Goal: Task Accomplishment & Management: Complete application form

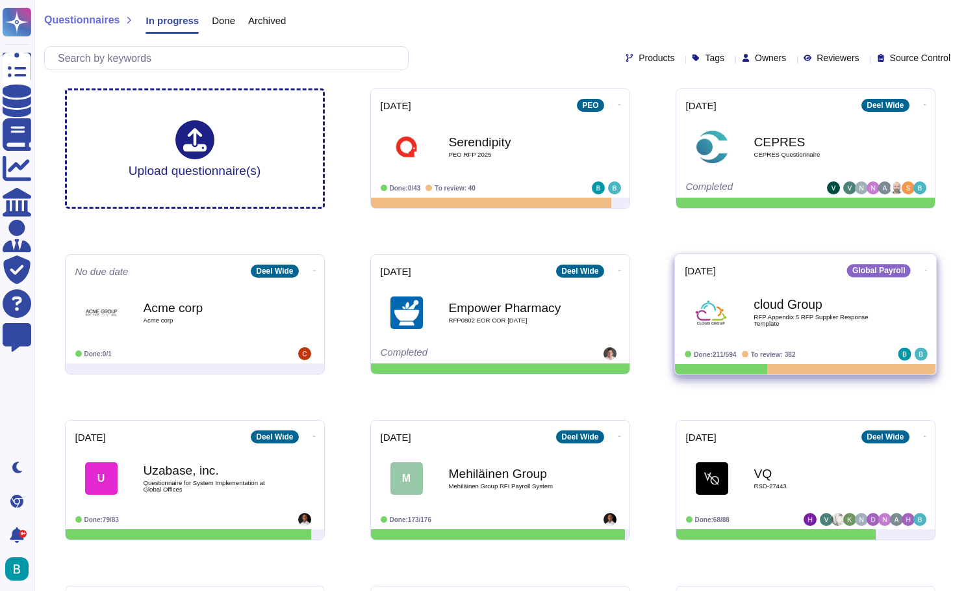
click at [767, 283] on div "cloud Group RFP Appendix 5 RFP Supplier Response Template" at bounding box center [806, 312] width 242 height 66
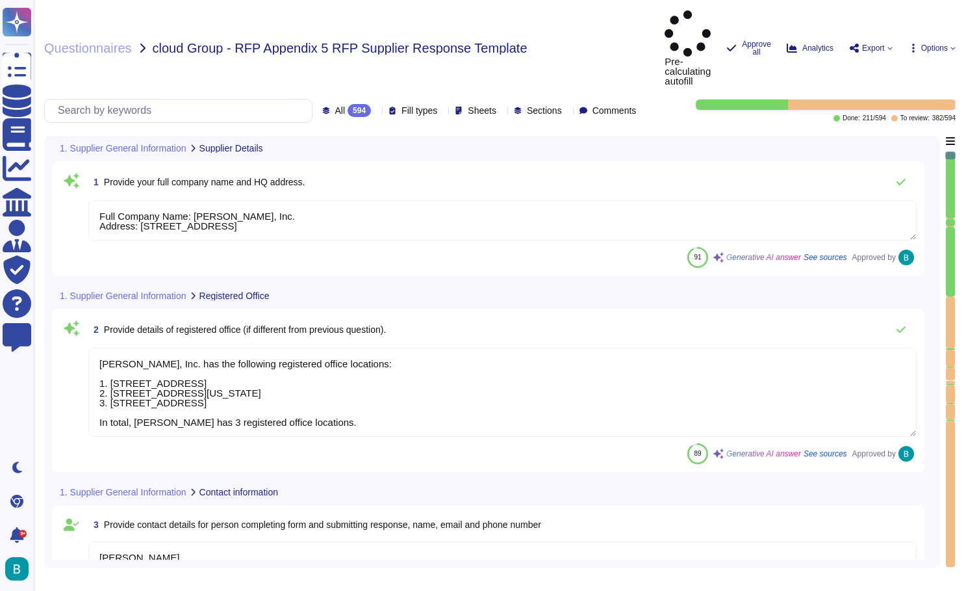
type textarea "Full Company Name: [PERSON_NAME], Inc. Address: [STREET_ADDRESS]"
type textarea "[PERSON_NAME], Inc. has the following registered office locations: 1. [STREET_A…"
type textarea "[PERSON_NAME] Account Executive, ENT [PERSON_NAME][EMAIL_ADDRESS][PERSON_NAME][…"
type textarea "[PERSON_NAME] operates as a privately held company, officially known as [PERSON…"
type textarea "[PERSON_NAME] has 7000+ employees globally."
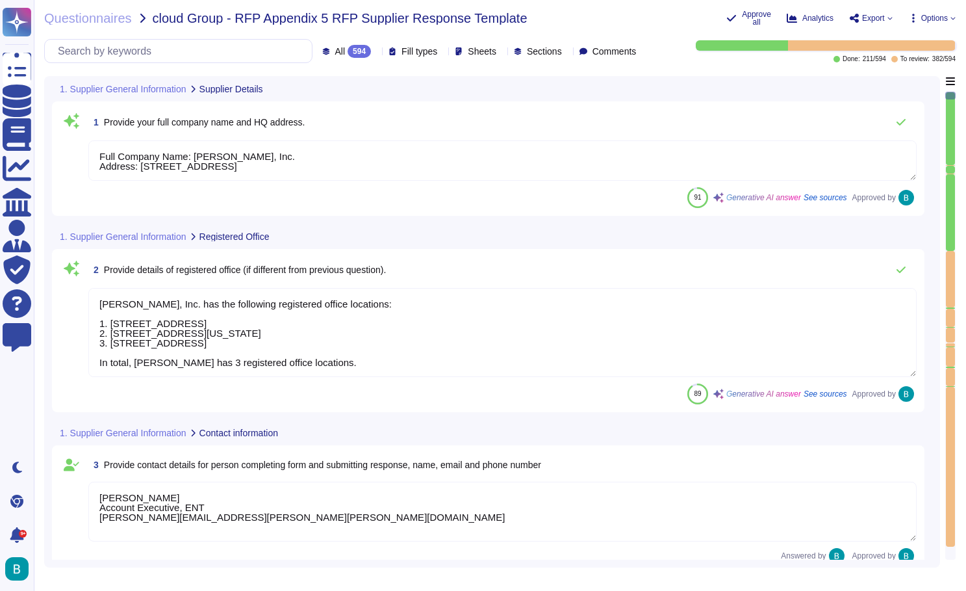
click at [954, 388] on div at bounding box center [950, 467] width 9 height 160
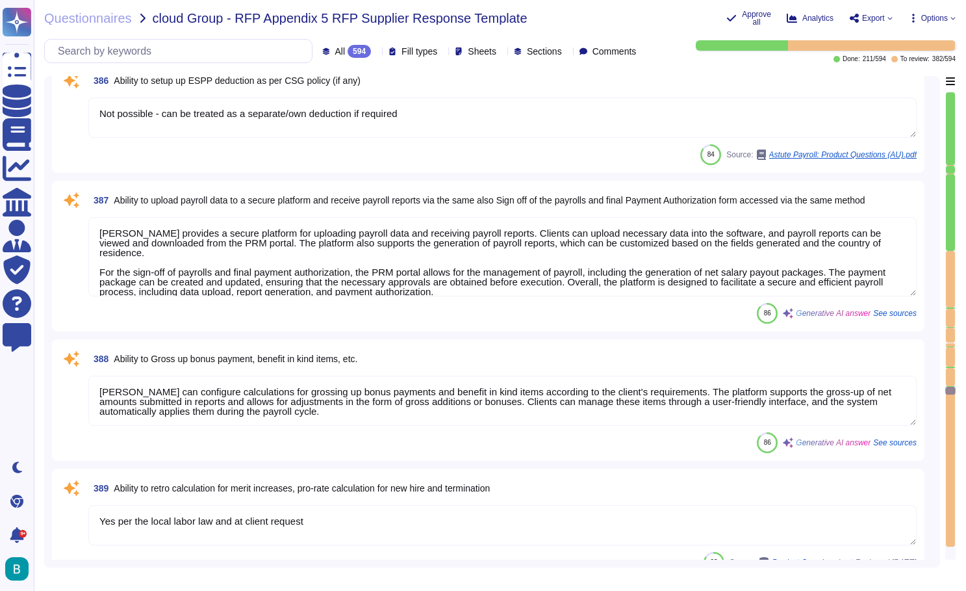
type textarea "Not possible - can be treated as a separate/own deduction if required"
type textarea "[PERSON_NAME] provides a secure platform for uploading payroll data and receivi…"
type textarea "[PERSON_NAME] can configure calculations for grossing up bonus payments and ben…"
type textarea "Yes per the local labor law and at client request"
type textarea "[PERSON_NAME] can prepare bank payment files for clients that align with their …"
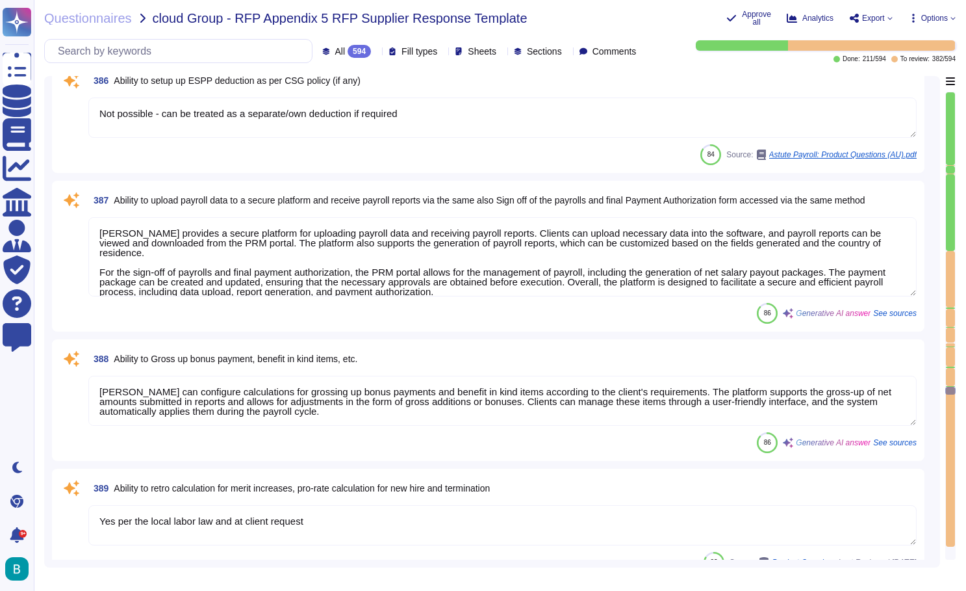
type textarea "[PERSON_NAME] provides a General Ledger (GL) Journal Report for Global Payroll …"
type textarea "[PERSON_NAME] manages tax filings, compliance, and regulatory requirements, whi…"
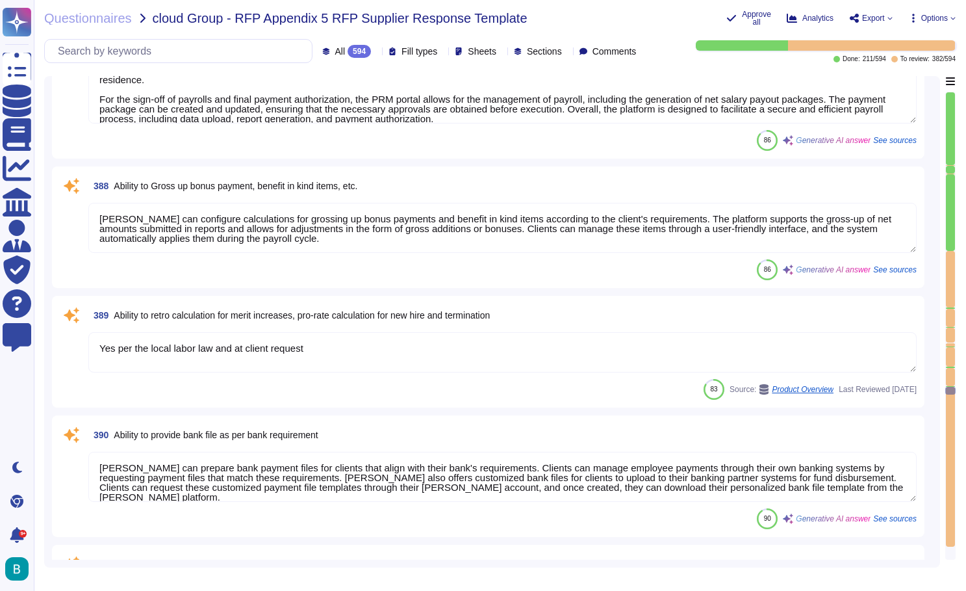
scroll to position [47551, 0]
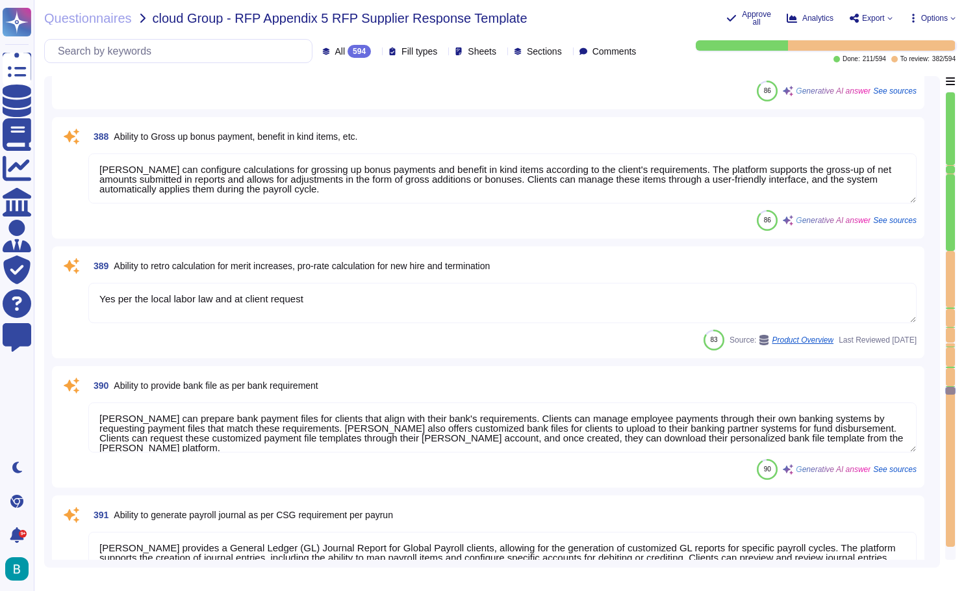
type textarea "[PERSON_NAME] supports the syncing of payslips to Workday, allowing employees t…"
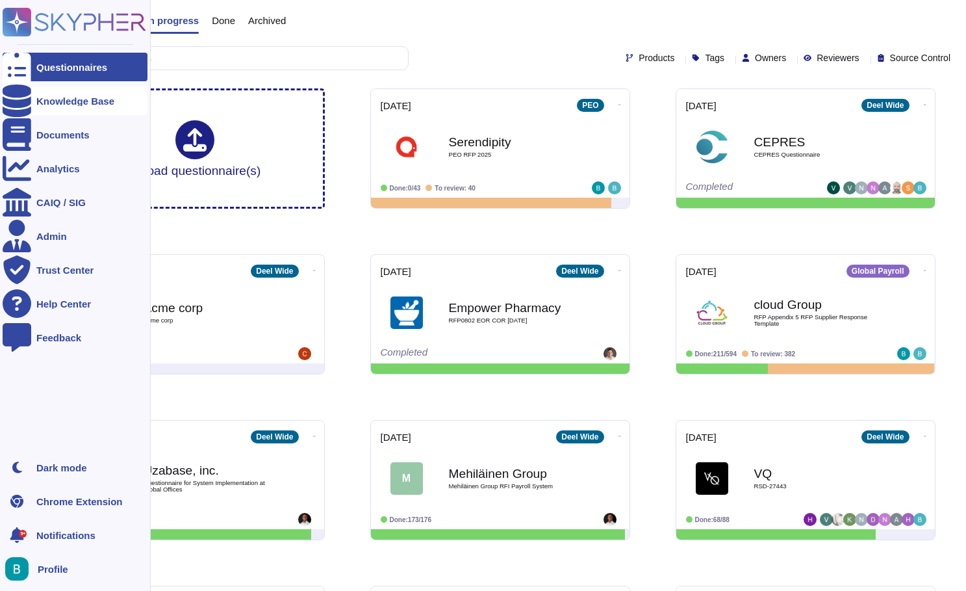
click at [53, 101] on div "Knowledge Base" at bounding box center [75, 101] width 78 height 10
